Goal: Task Accomplishment & Management: Manage account settings

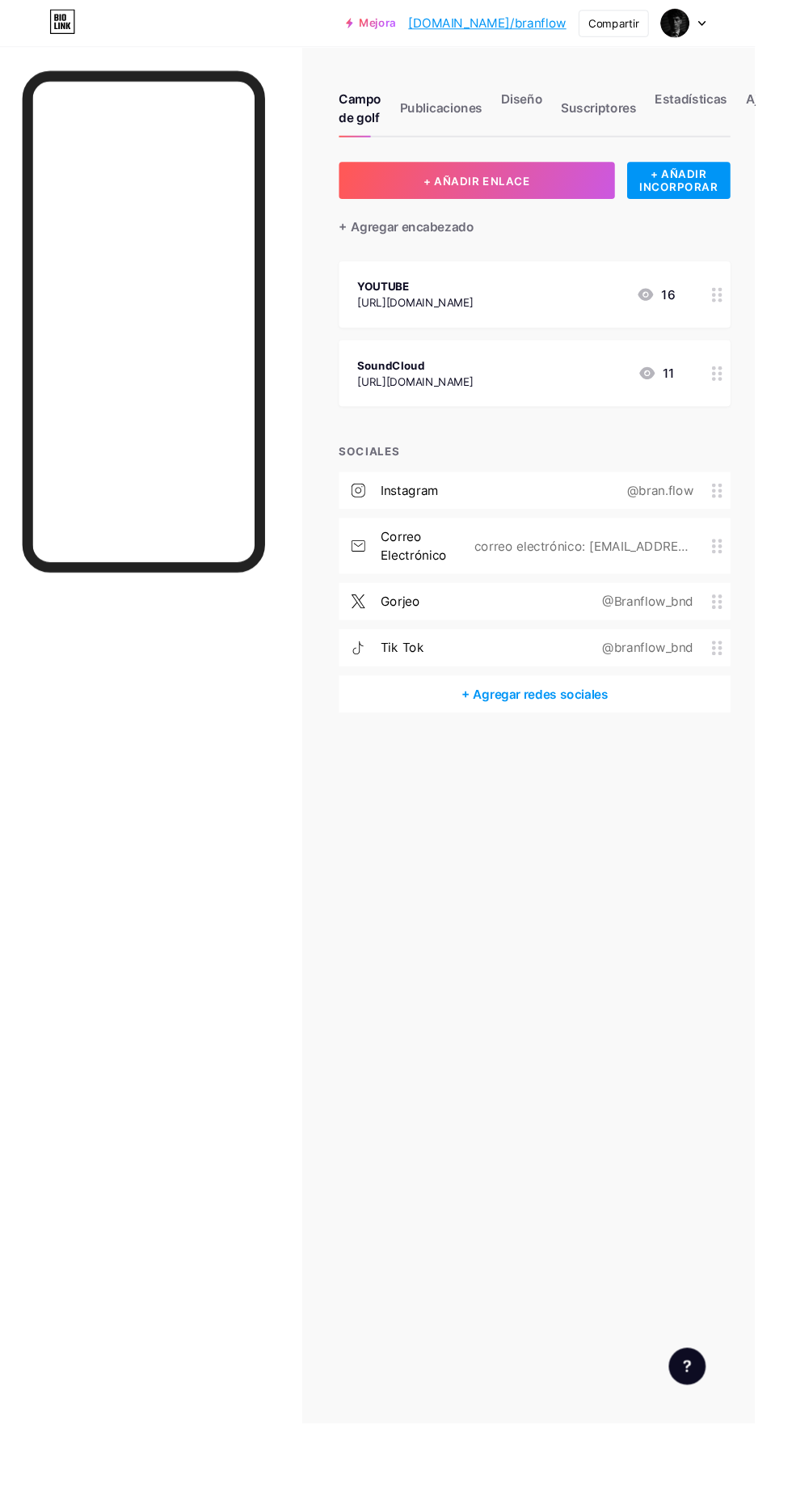
click at [724, 36] on img at bounding box center [708, 24] width 31 height 31
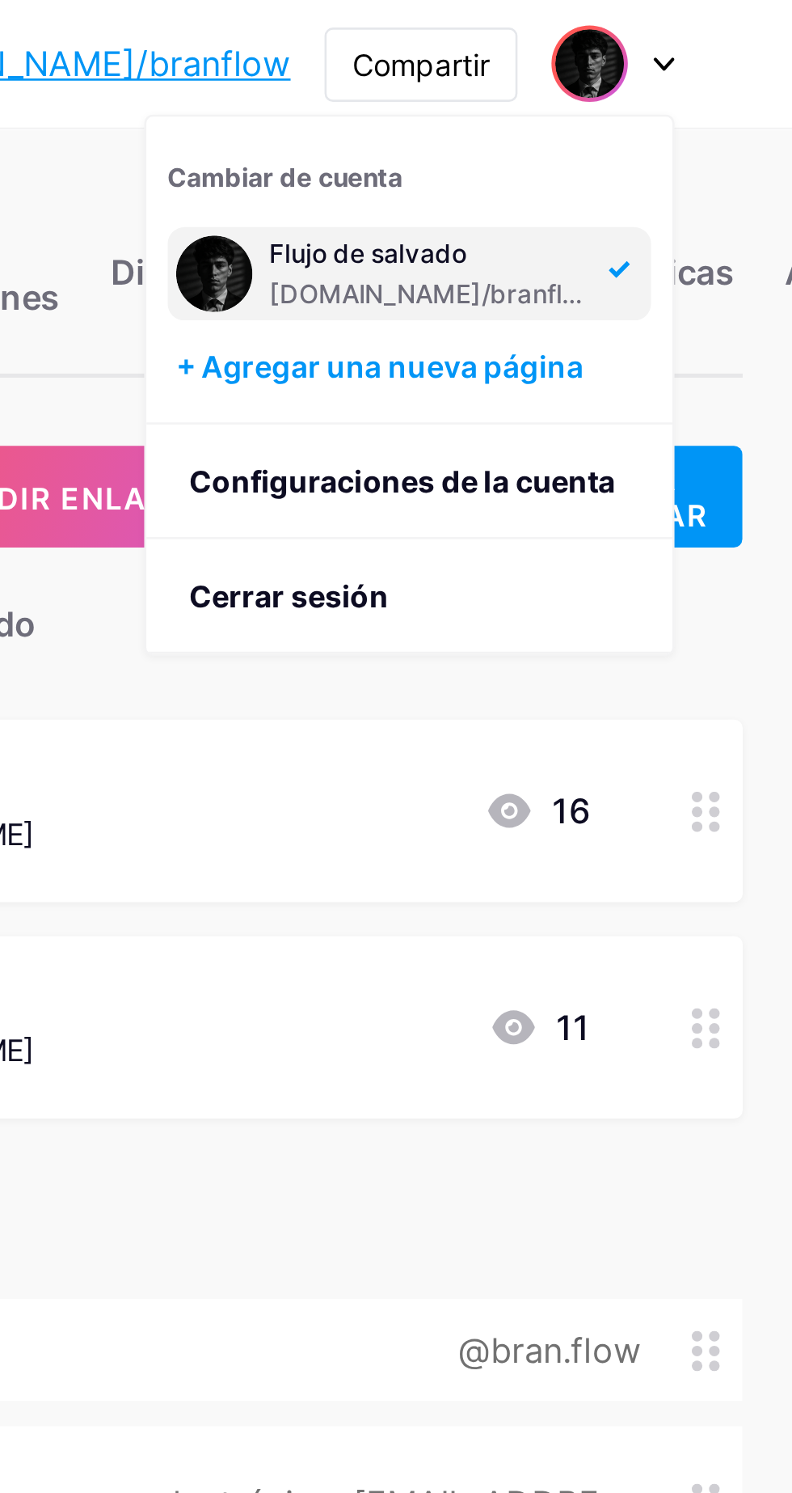
click at [580, 100] on img at bounding box center [565, 104] width 29 height 29
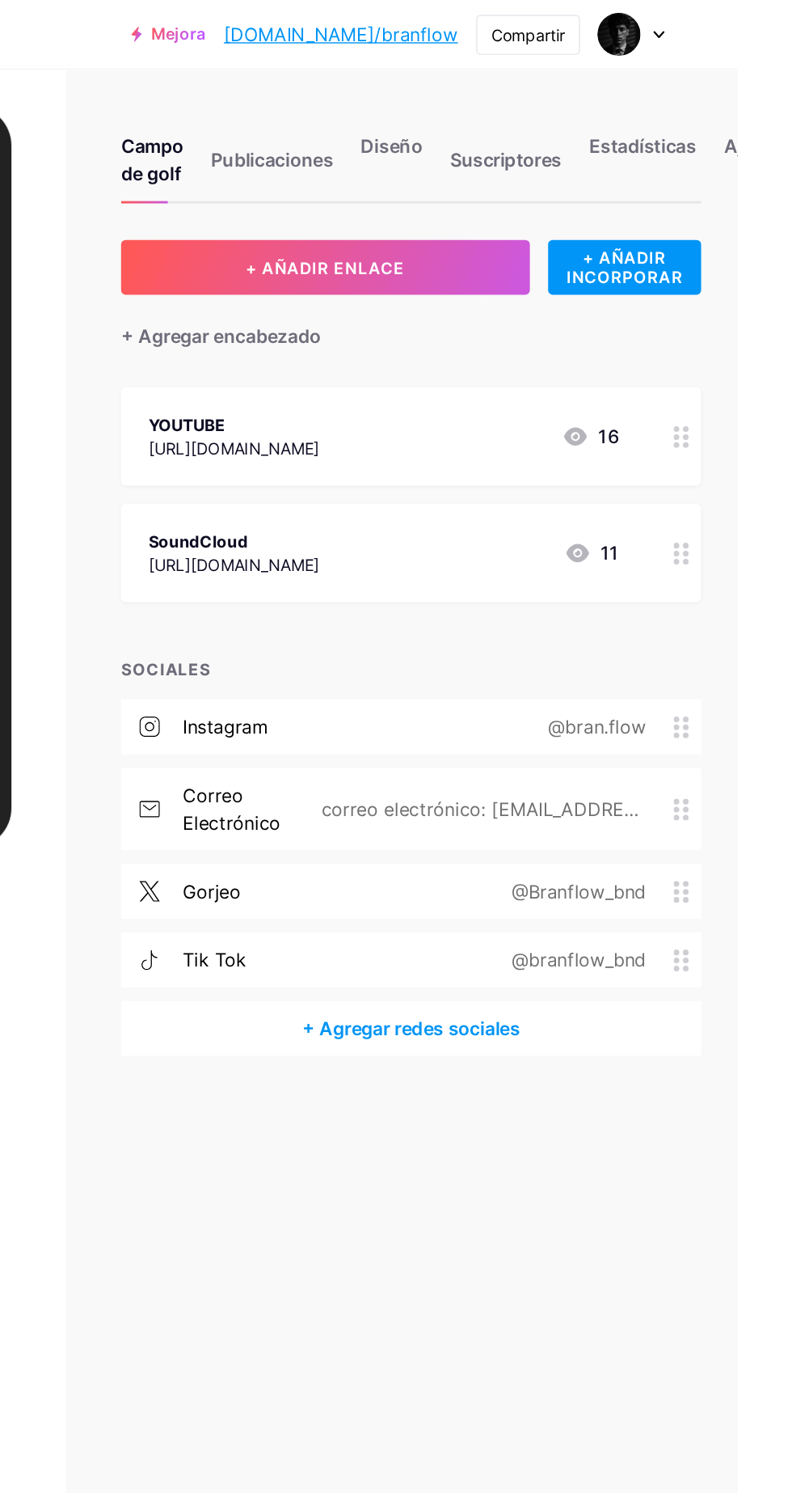
click at [792, 104] on font "Ajustes" at bounding box center [807, 103] width 48 height 16
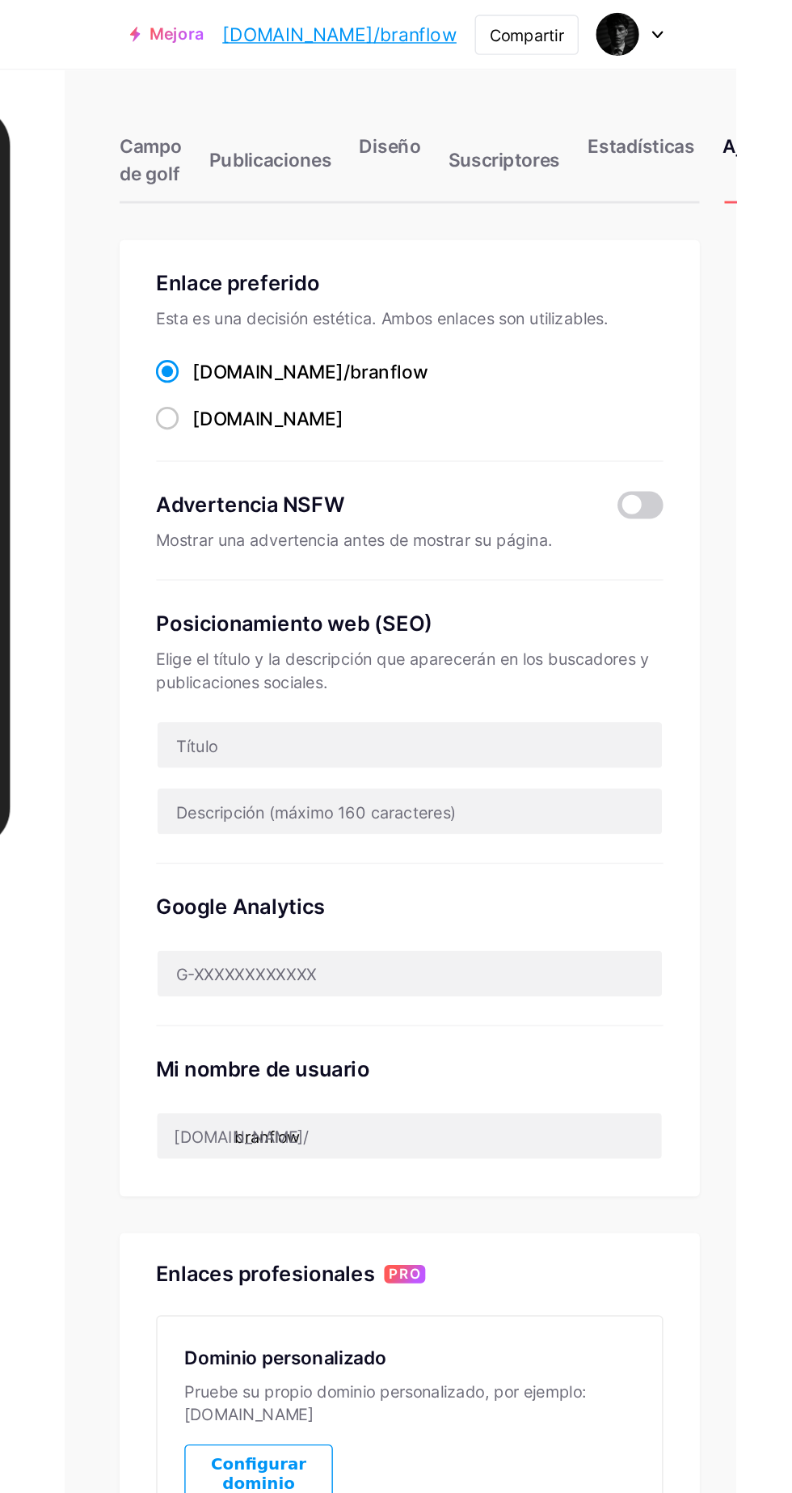
click at [724, 123] on div "Estadísticas" at bounding box center [725, 118] width 76 height 49
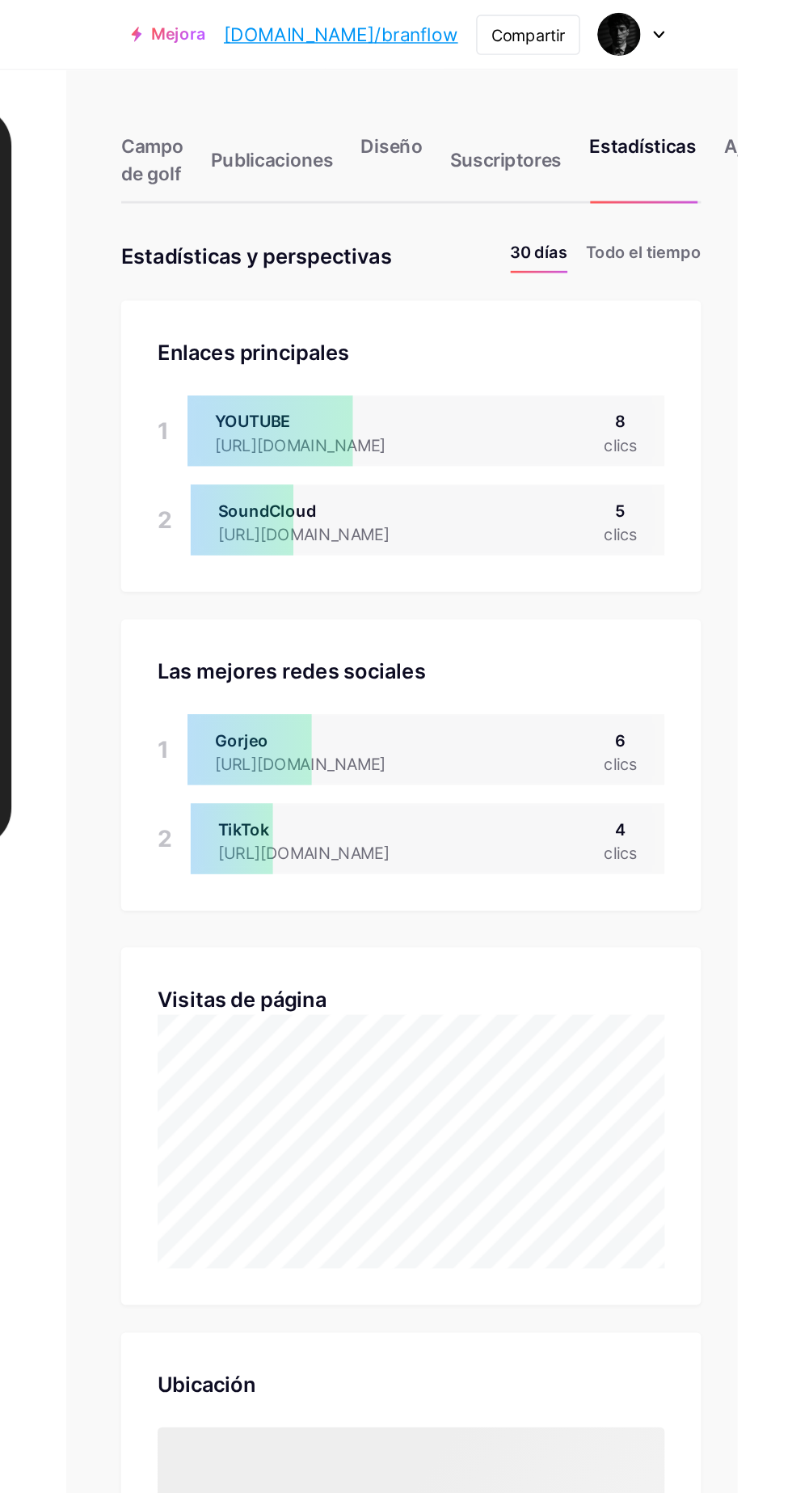
click at [563, 111] on font "Diseño" at bounding box center [548, 103] width 44 height 16
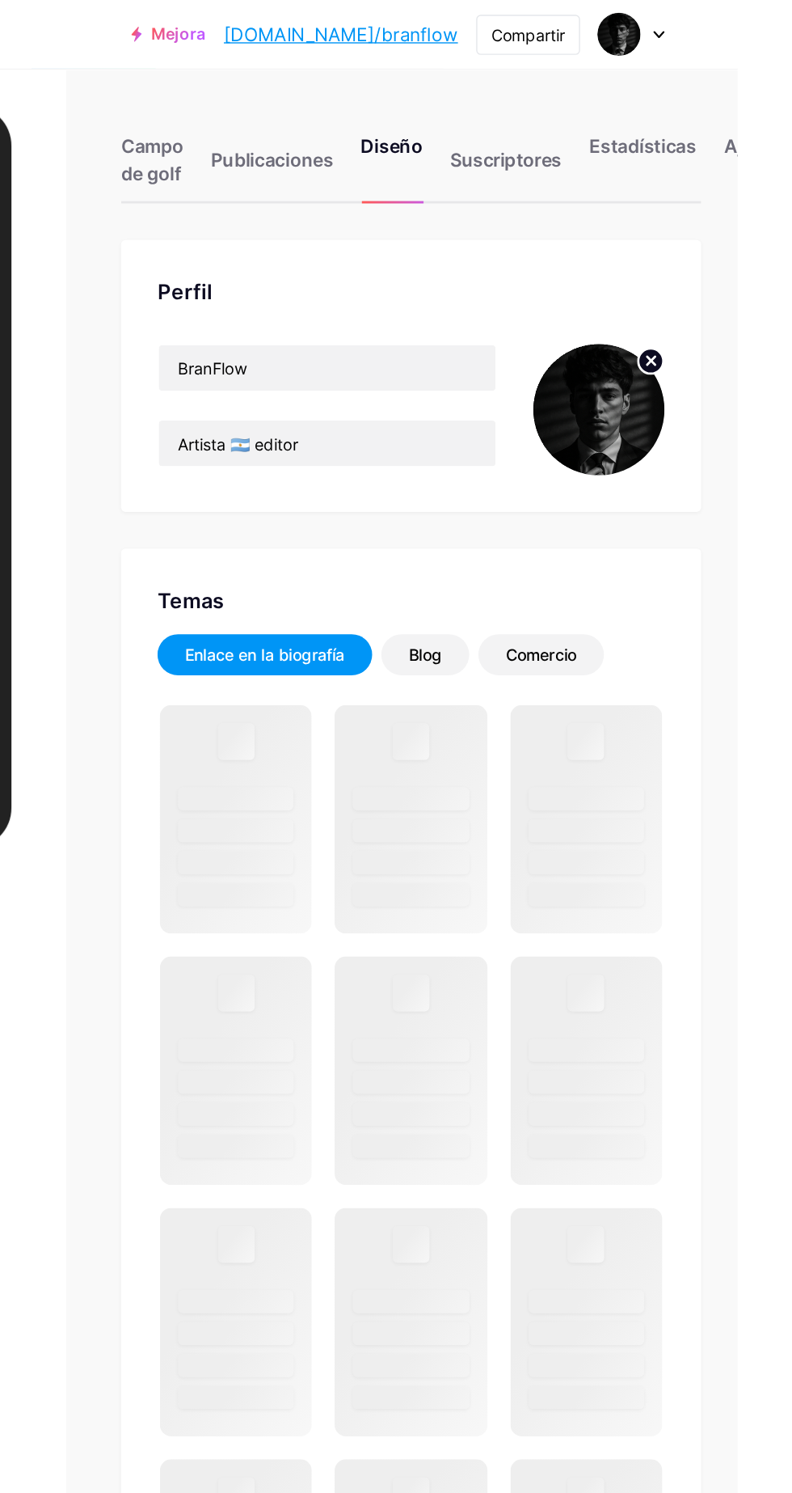
click at [699, 292] on img at bounding box center [694, 289] width 93 height 93
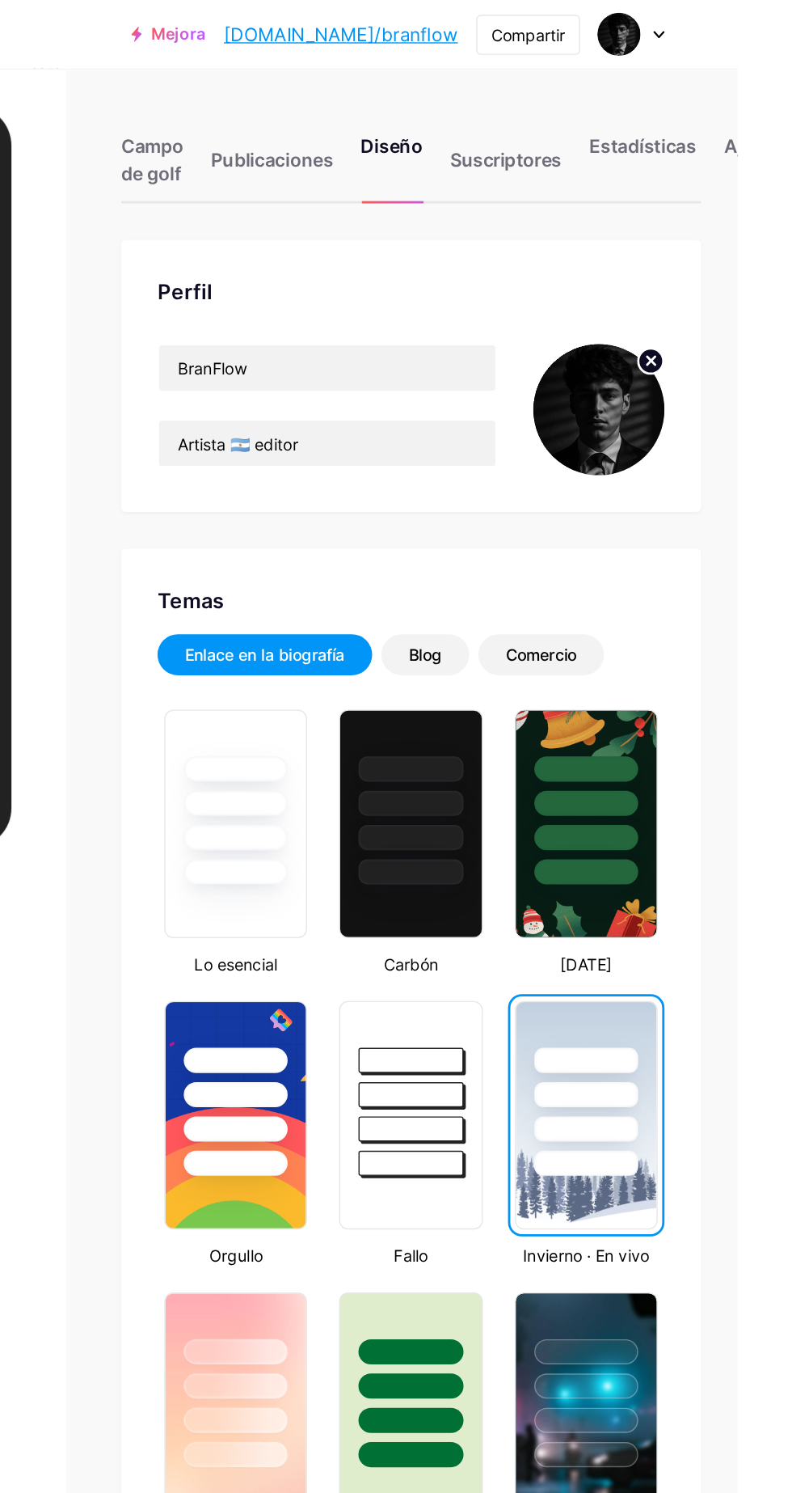
click at [727, 252] on circle at bounding box center [731, 256] width 18 height 18
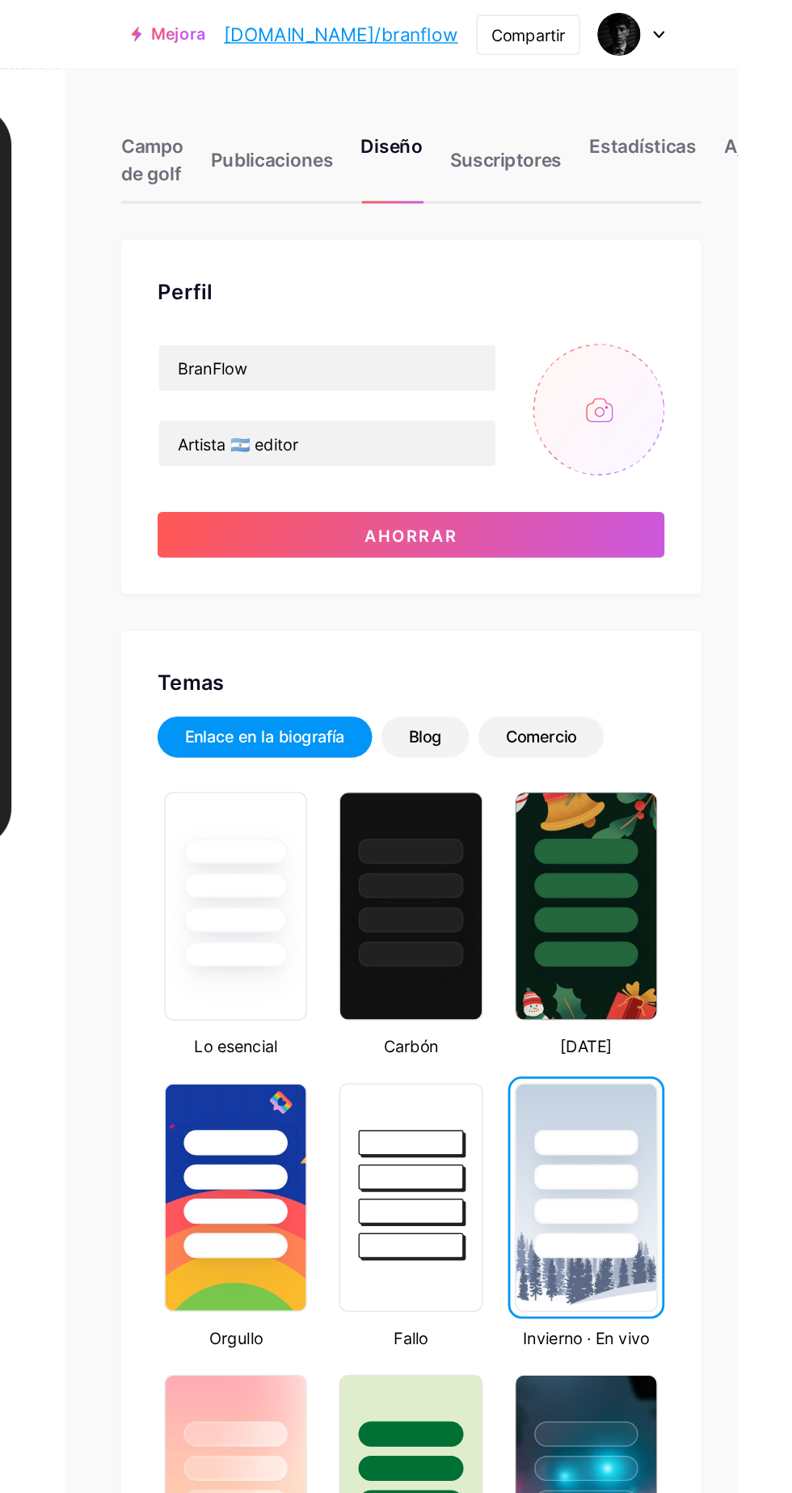
click at [696, 284] on input "file" at bounding box center [694, 289] width 93 height 93
type input "C:\fakepath\Screenshot_20250916-002311.png"
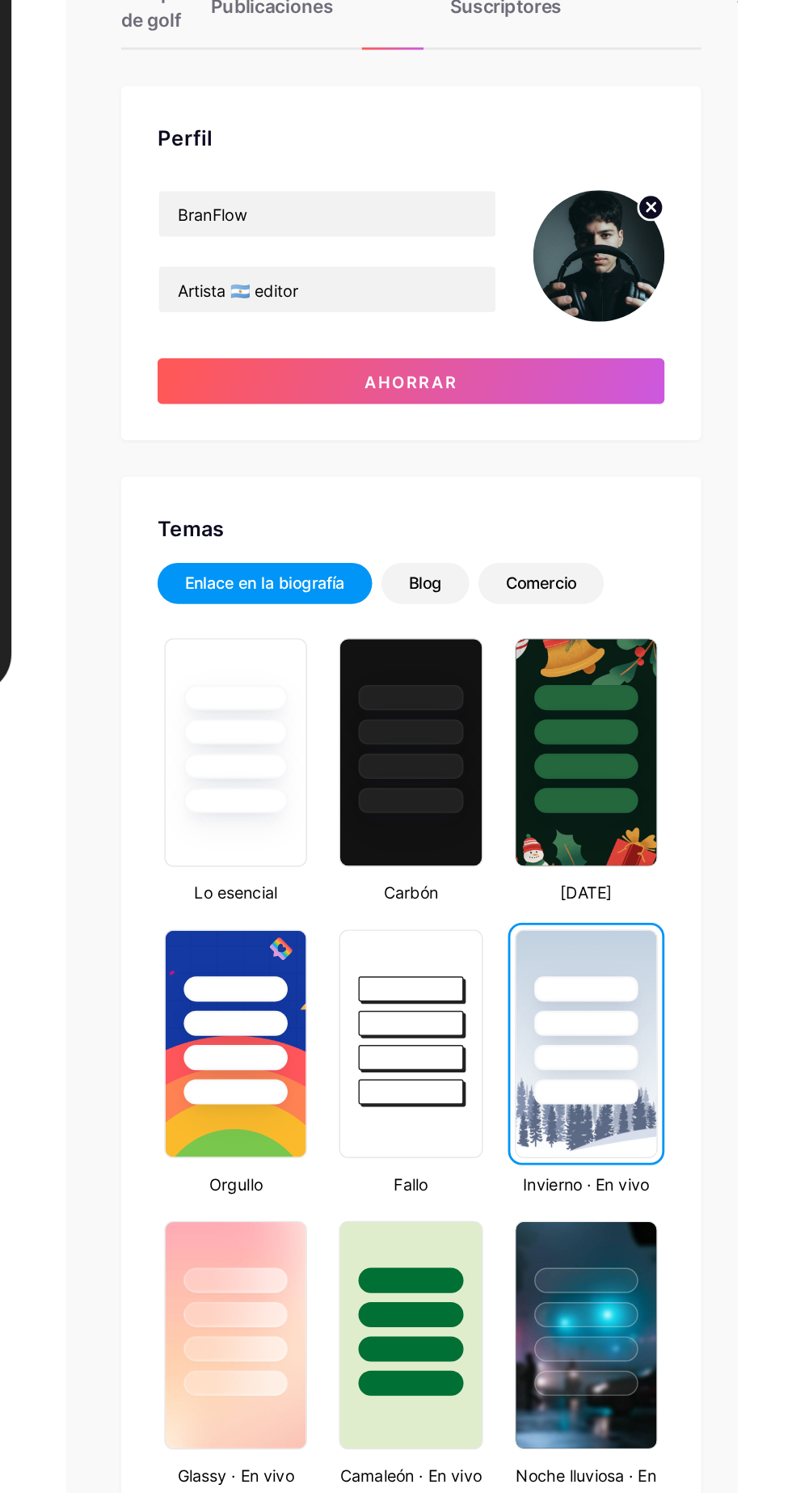
click at [581, 637] on div at bounding box center [560, 622] width 99 height 123
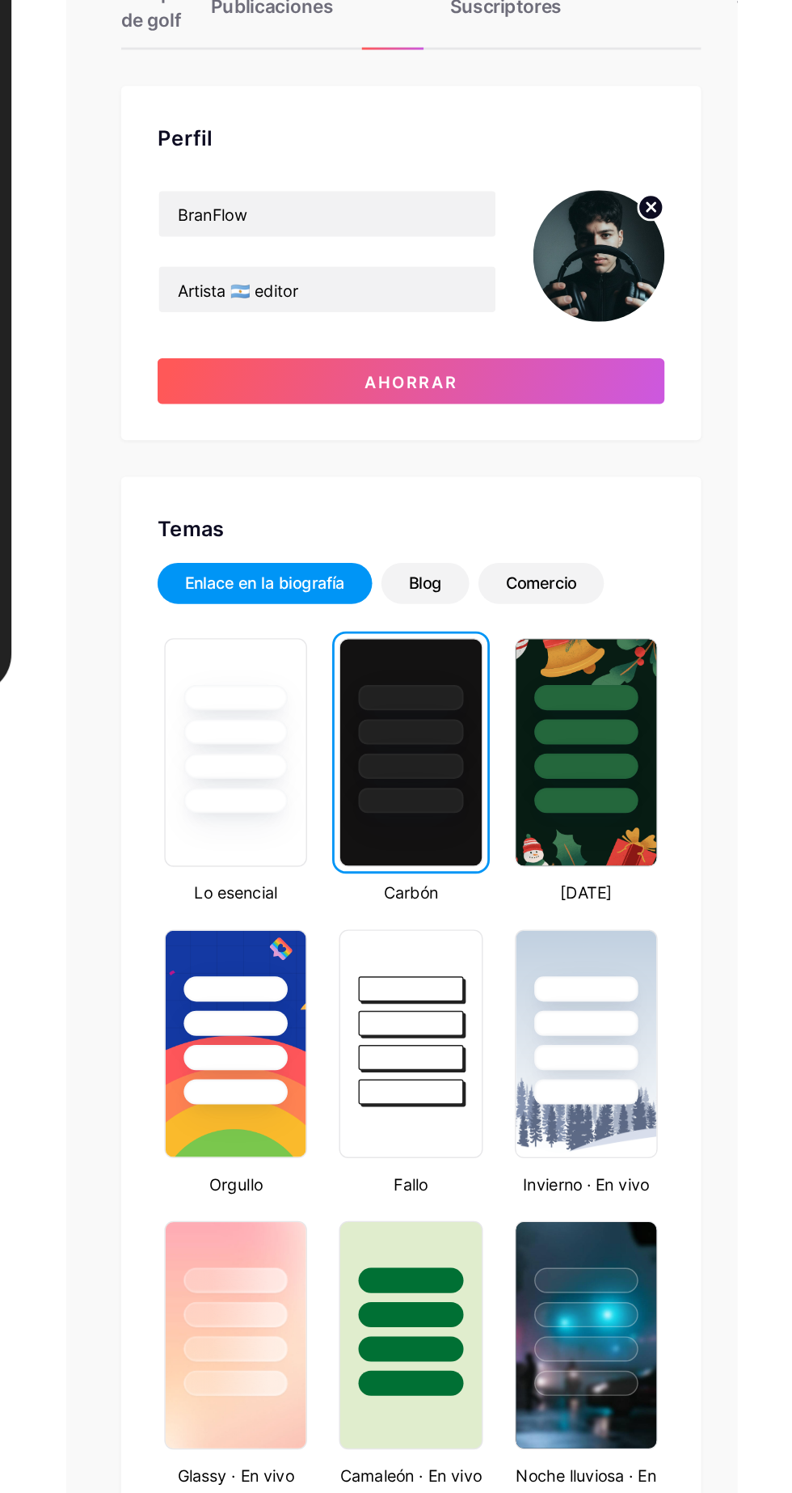
click at [635, 368] on button "Ahorrar" at bounding box center [561, 378] width 359 height 32
